Goal: Navigation & Orientation: Find specific page/section

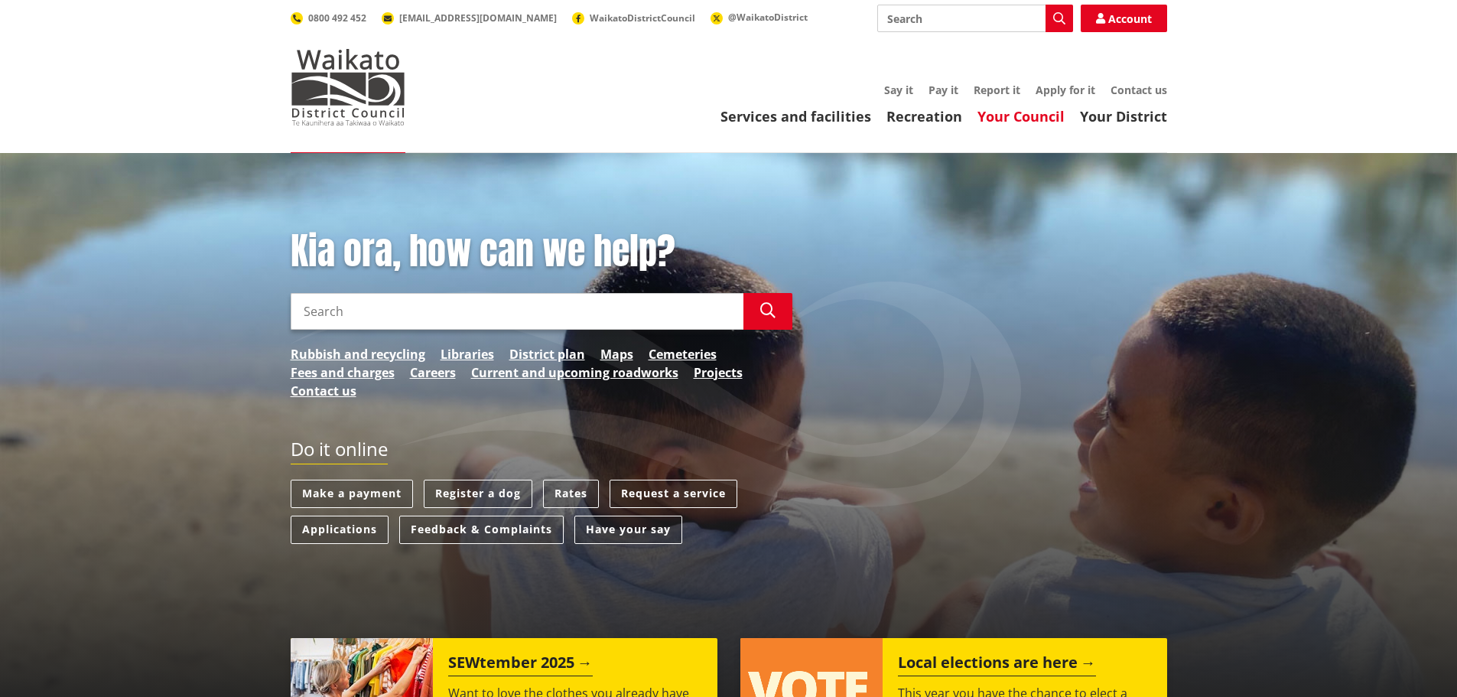
click at [1042, 125] on link "Your Council" at bounding box center [1020, 116] width 87 height 18
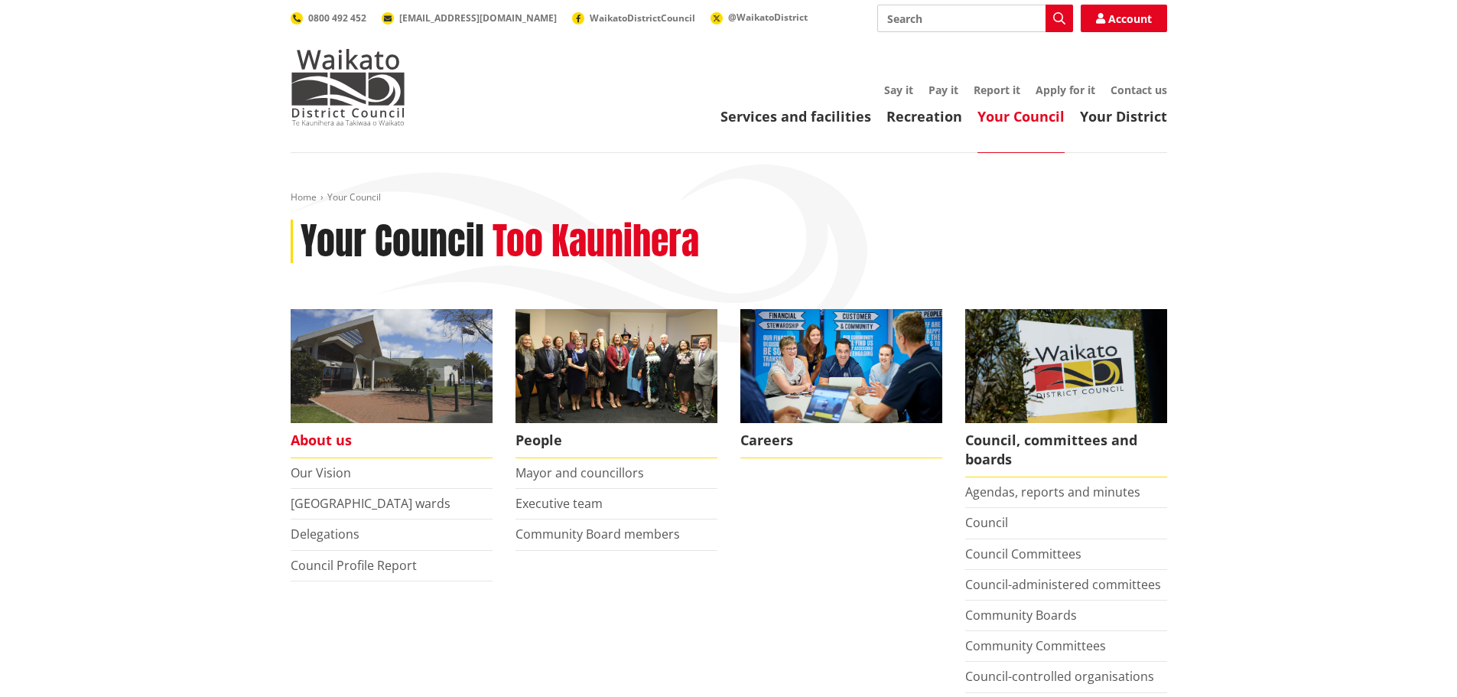
click at [319, 435] on span "About us" at bounding box center [392, 440] width 202 height 35
